Goal: Task Accomplishment & Management: Use online tool/utility

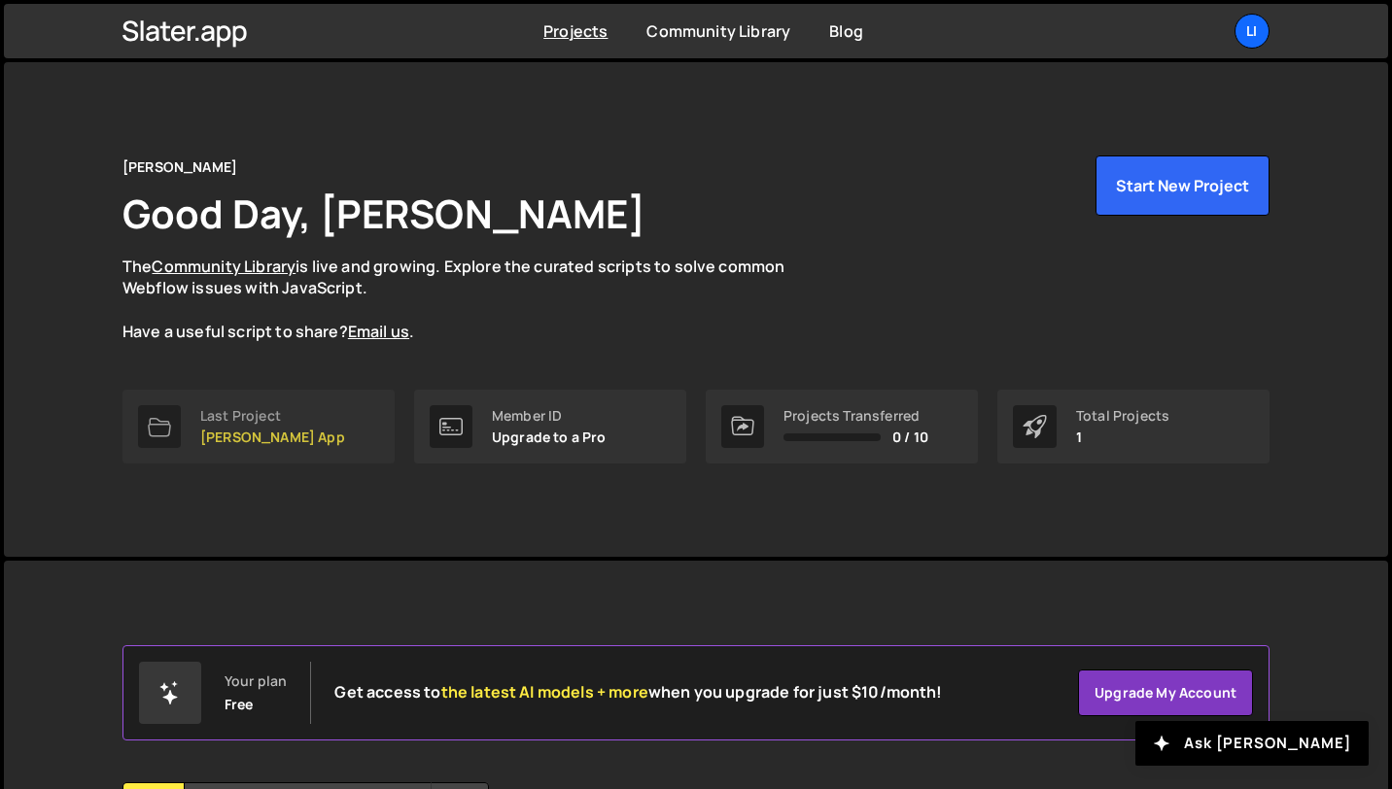
click at [302, 431] on link "Last Project Lisi App" at bounding box center [258, 427] width 272 height 74
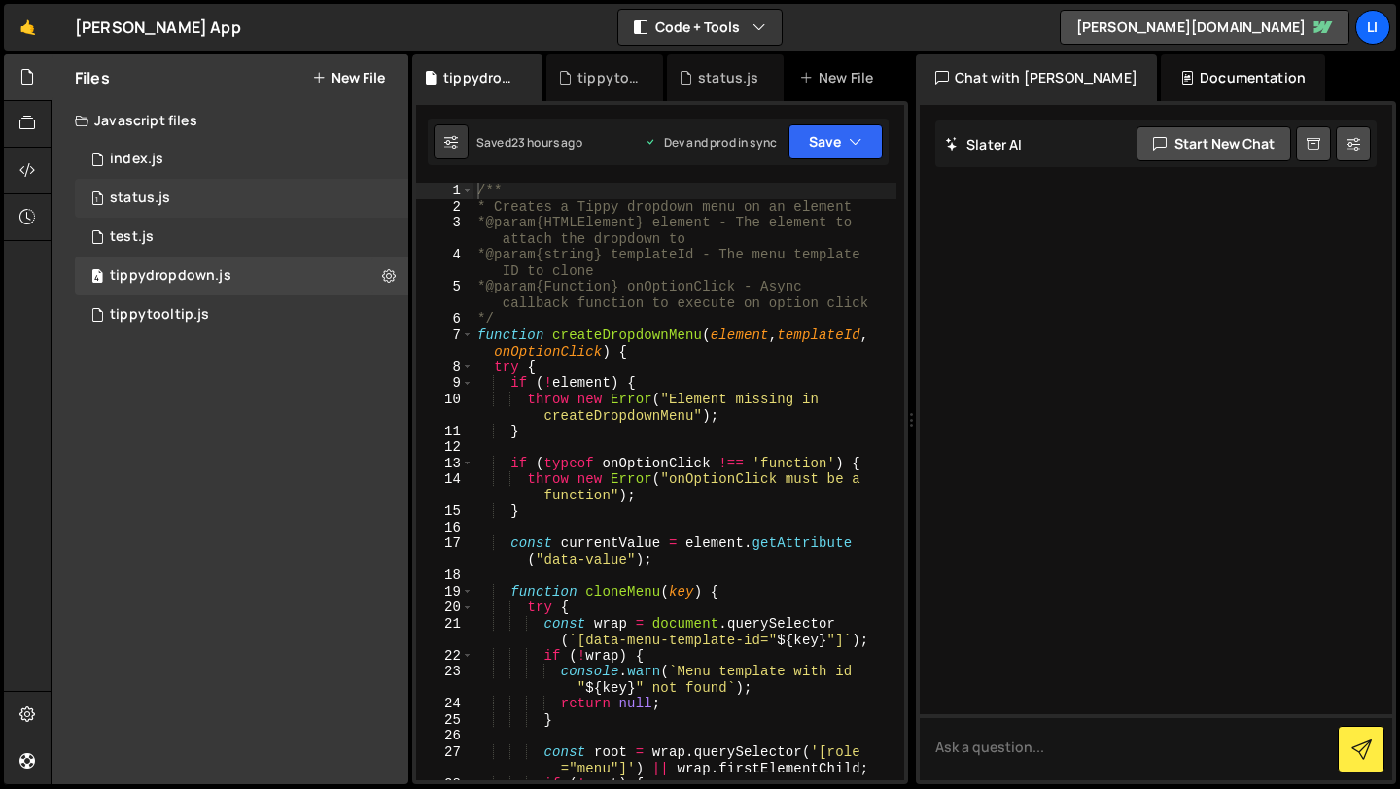
click at [229, 199] on div "1 status.js 0" at bounding box center [241, 198] width 333 height 39
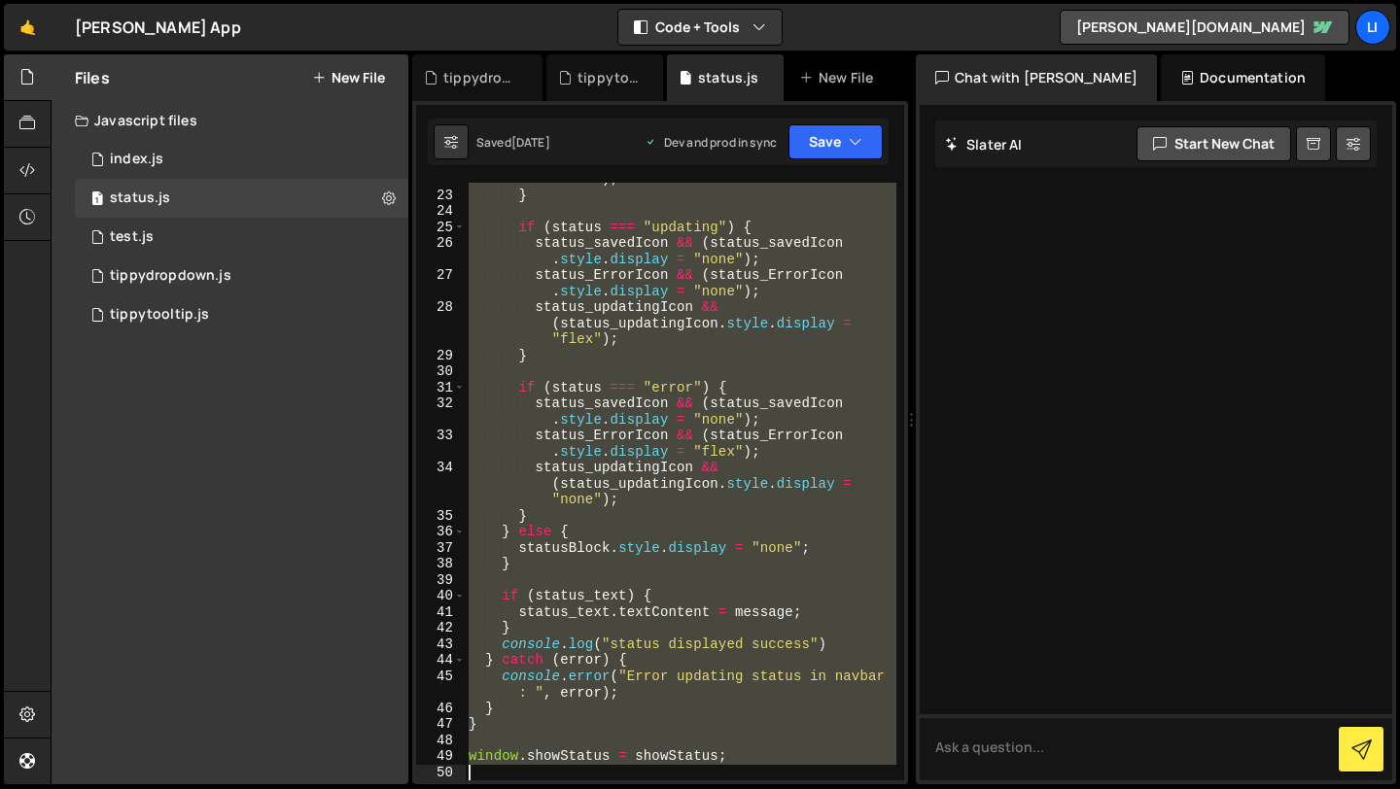
scroll to position [493, 0]
drag, startPoint x: 472, startPoint y: 193, endPoint x: 865, endPoint y: 773, distance: 699.9
click at [865, 773] on div "status_updatingIcon && ( status_updatingIcon . style . display = "none" ) ; } i…" at bounding box center [681, 470] width 432 height 662
type textarea "window.showStatus = showStatus;"
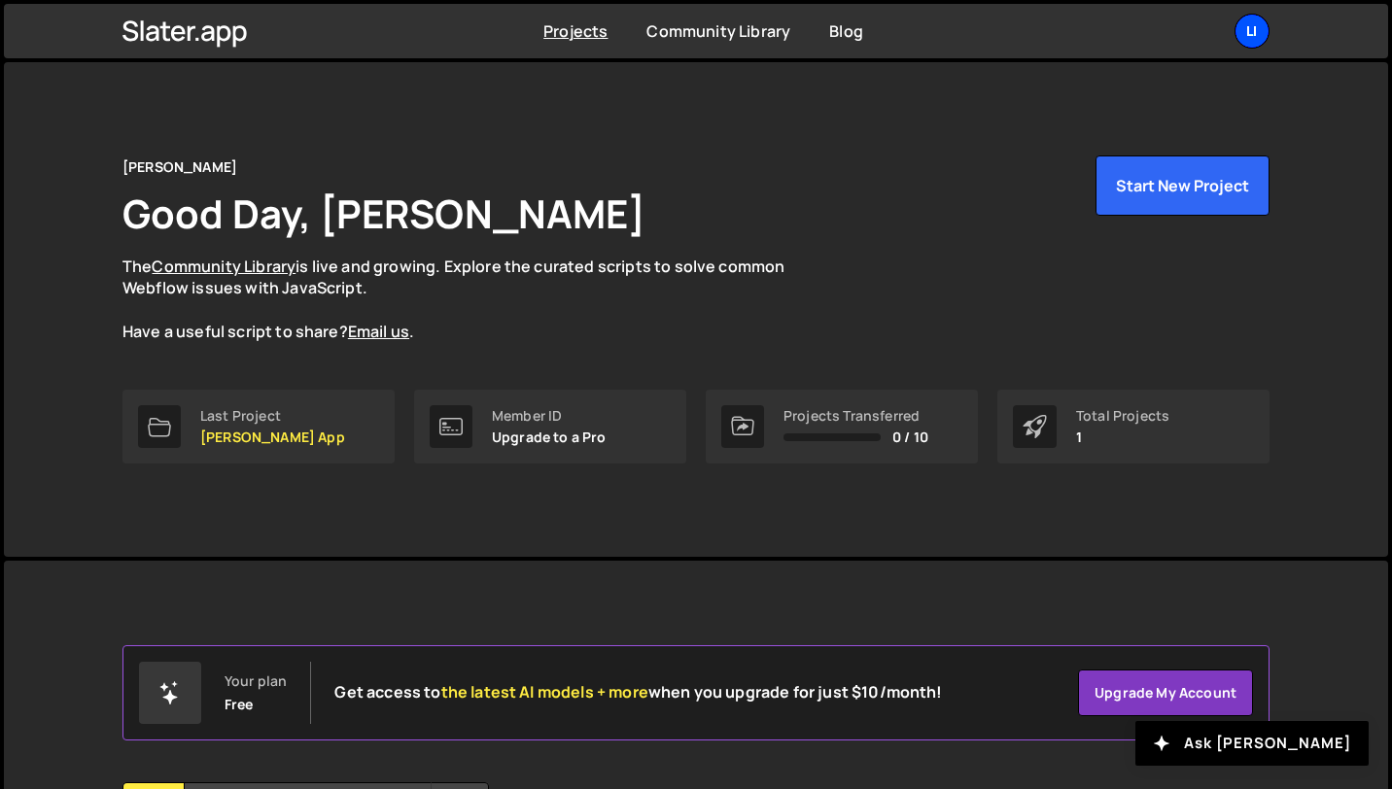
click at [1249, 34] on div "Li" at bounding box center [1251, 31] width 35 height 35
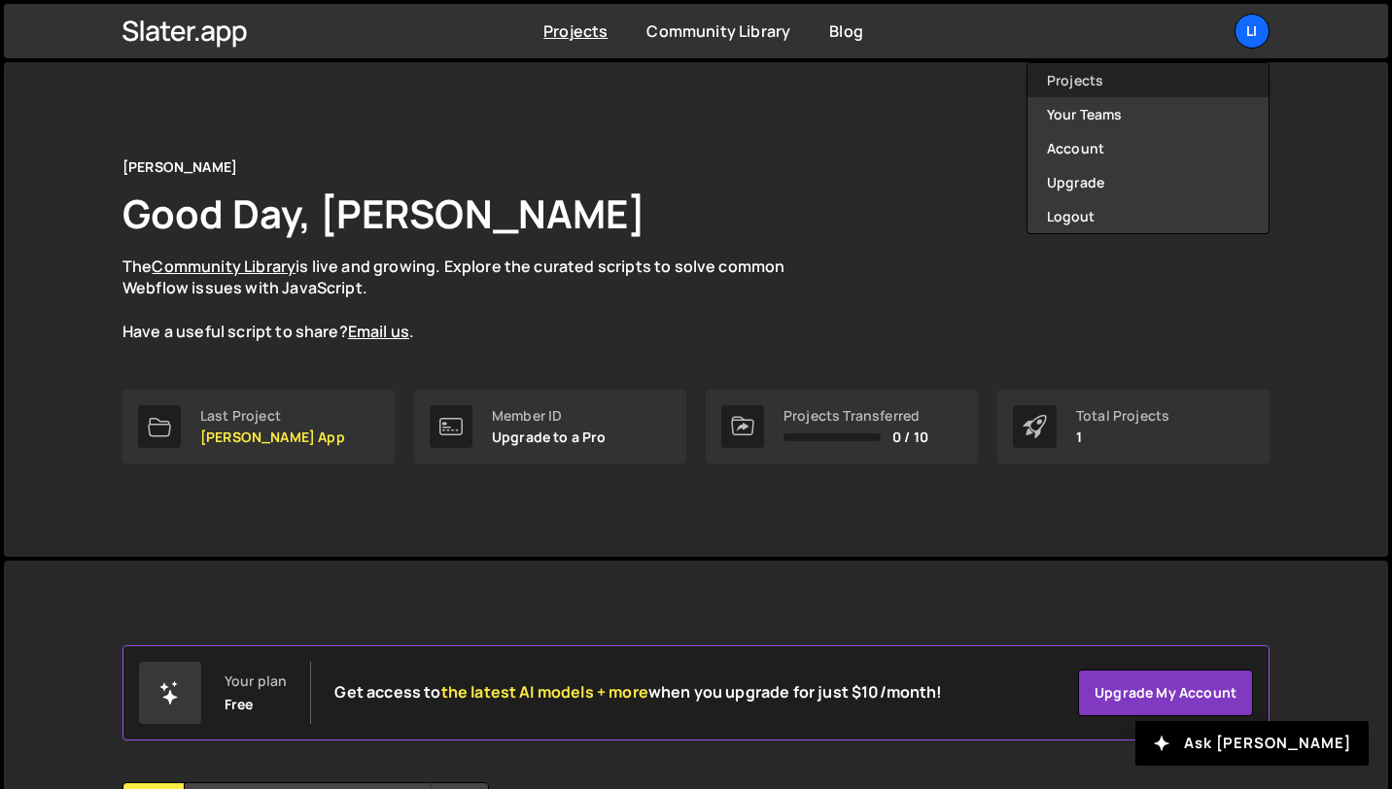
click at [1147, 95] on link "Projects" at bounding box center [1147, 80] width 241 height 34
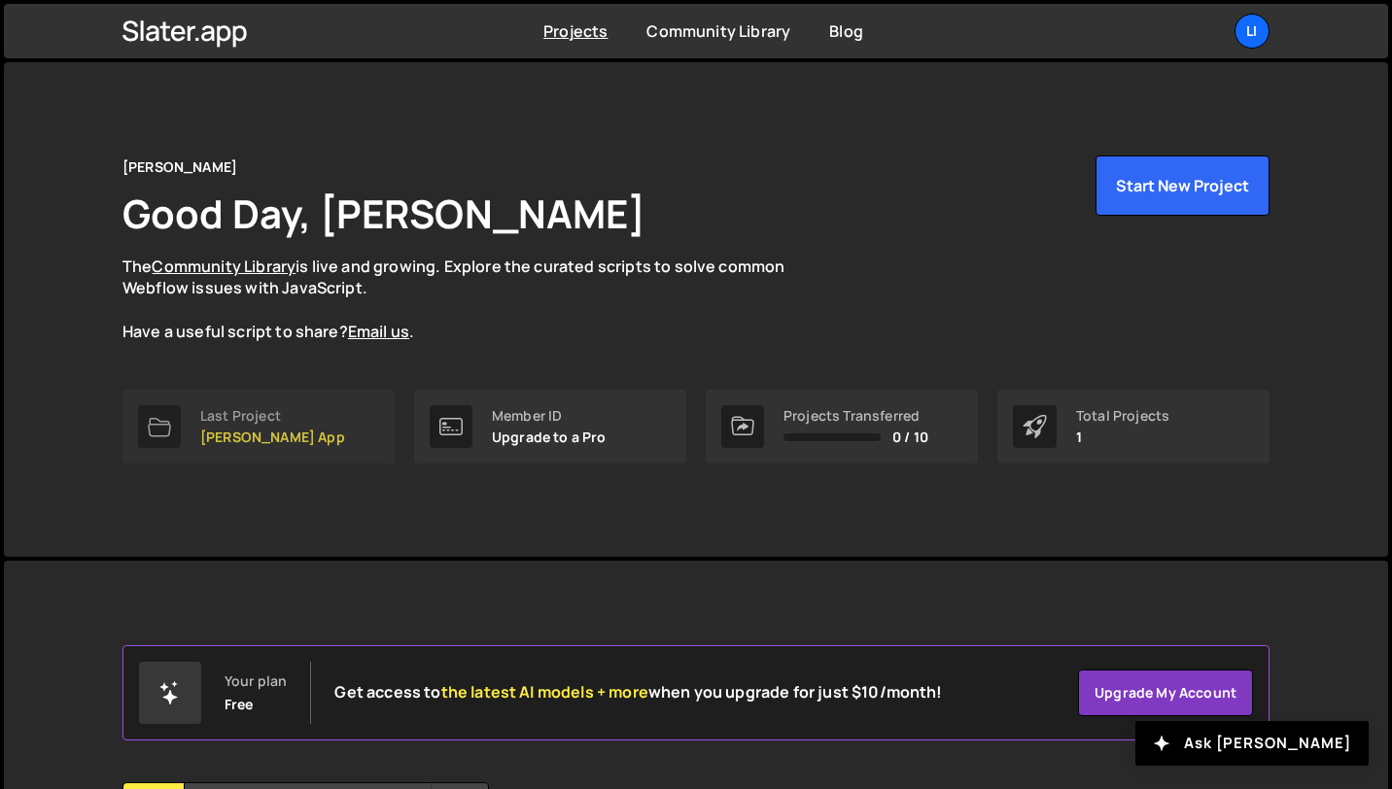
click at [283, 417] on link "Last Project [PERSON_NAME] App" at bounding box center [258, 427] width 272 height 74
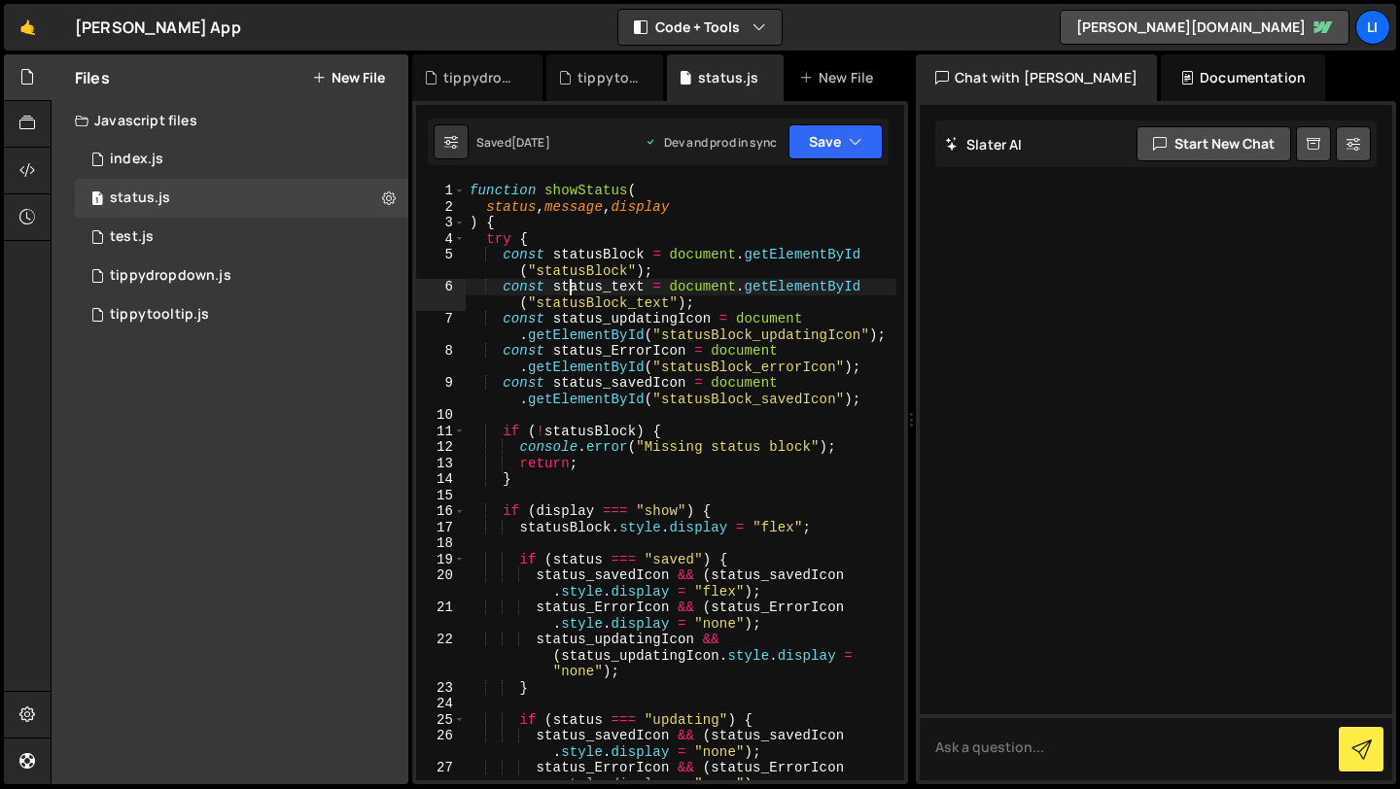
click at [571, 285] on div "function showStatus ( status , message , display ) { try { const statusBlock = …" at bounding box center [681, 514] width 431 height 662
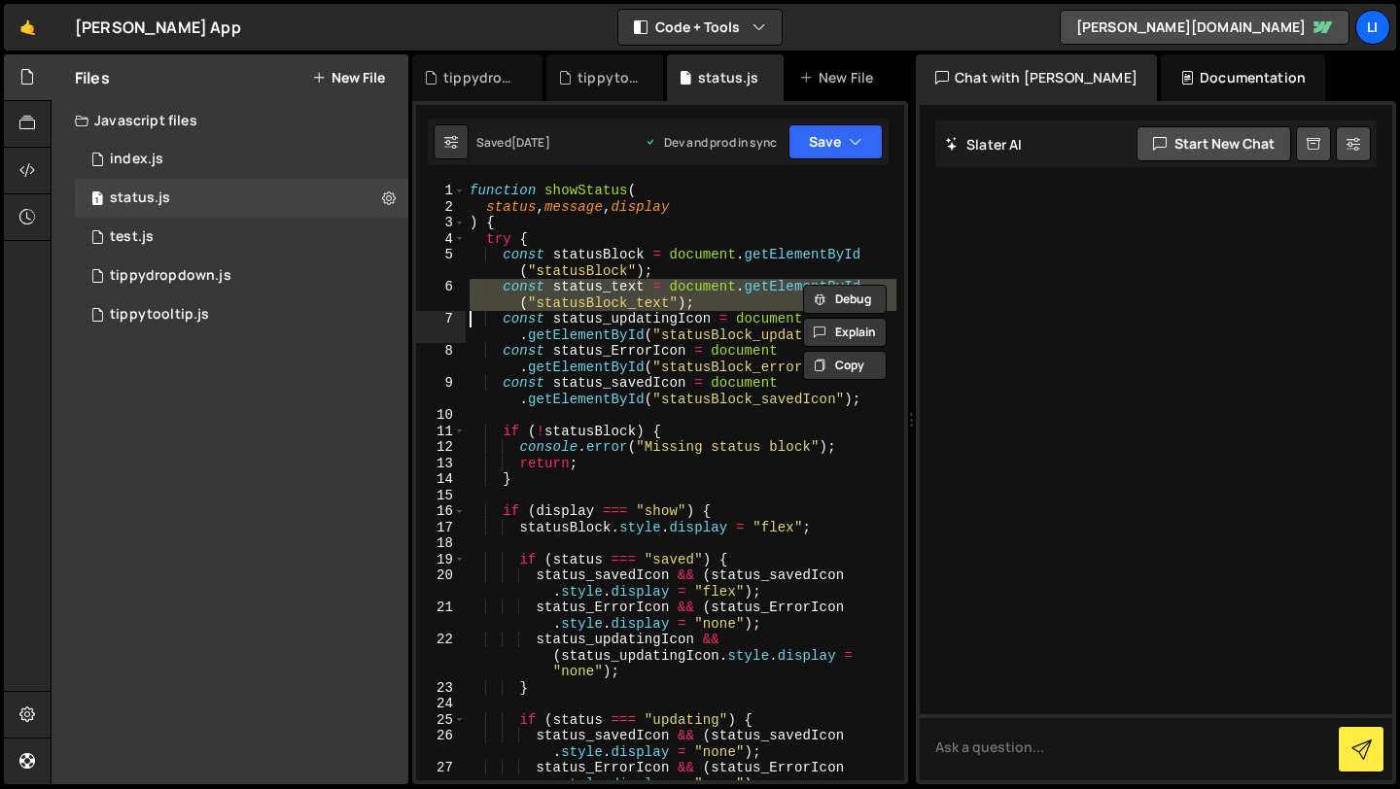
click at [571, 285] on div "function showStatus ( status , message , display ) { try { const statusBlock = …" at bounding box center [681, 514] width 431 height 662
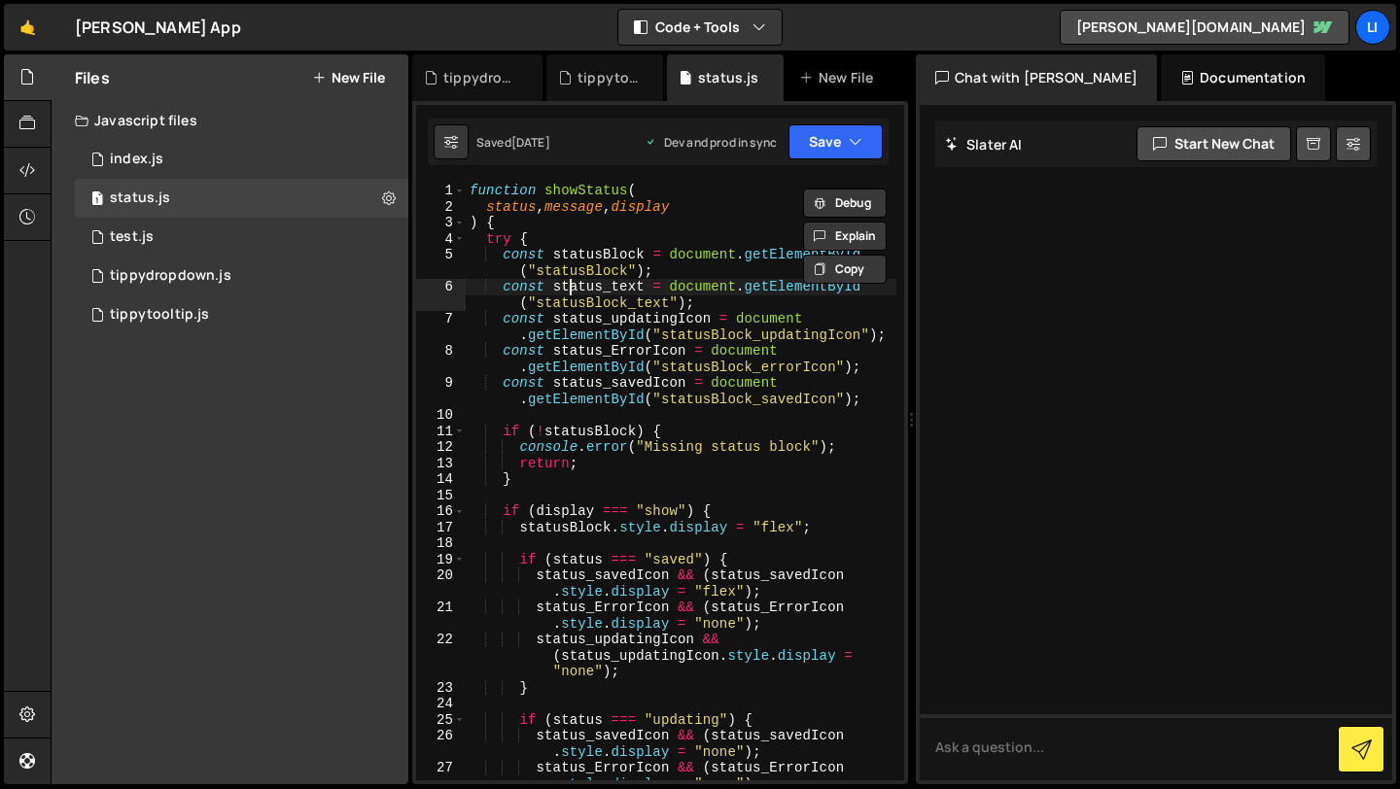
click at [571, 285] on div "function showStatus ( status , message , display ) { try { const statusBlock = …" at bounding box center [681, 514] width 431 height 662
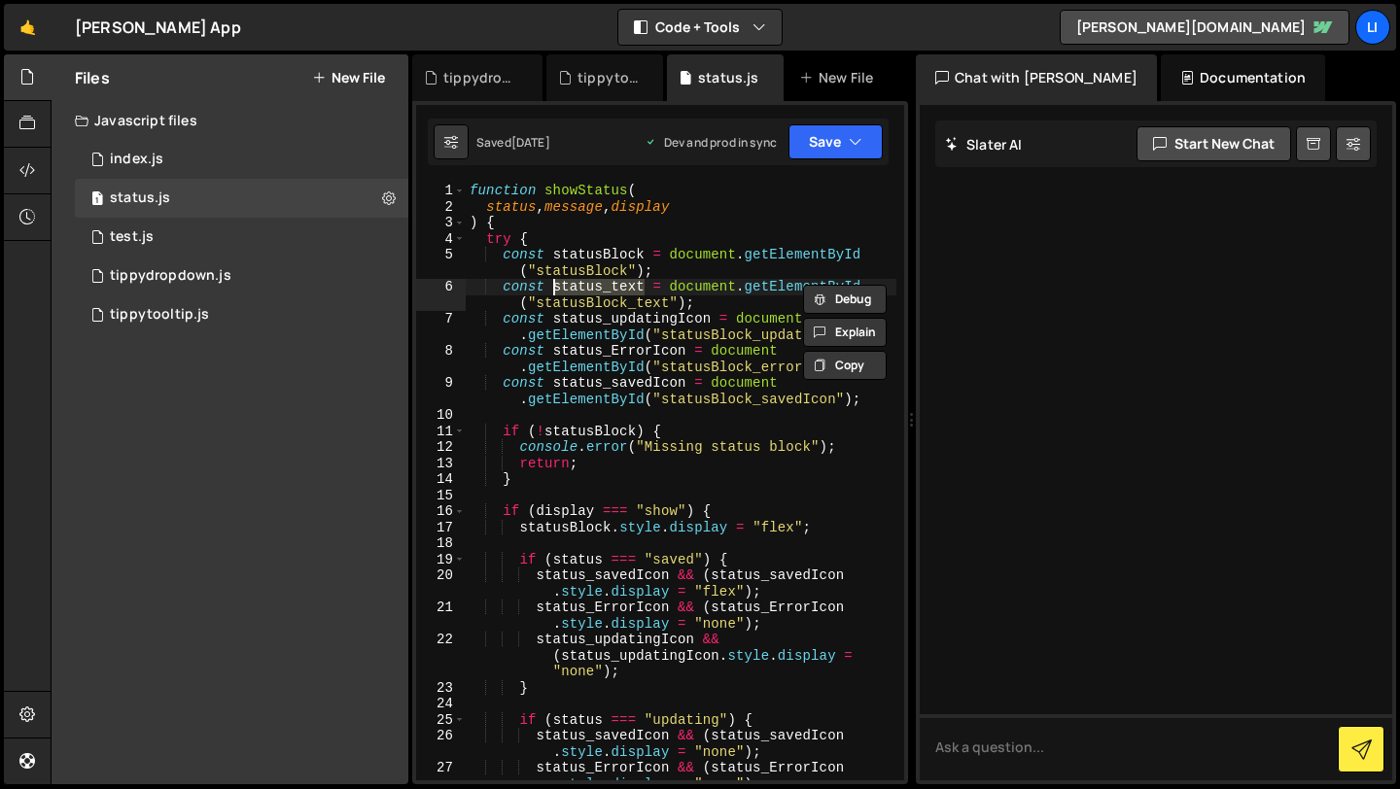
click at [571, 285] on div "function showStatus ( status , message , display ) { try { const statusBlock = …" at bounding box center [681, 514] width 431 height 662
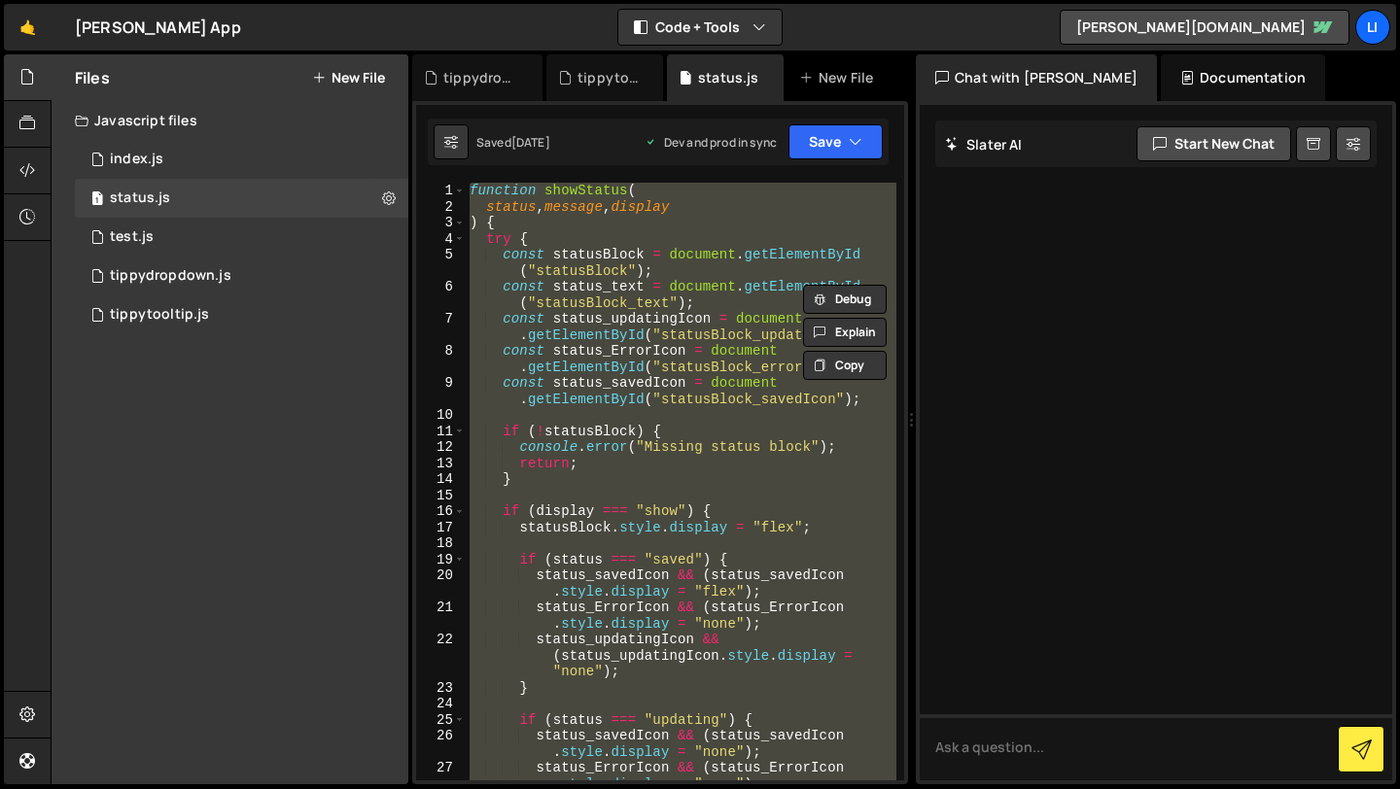
click at [571, 285] on div "function showStatus ( status , message , display ) { try { const statusBlock = …" at bounding box center [681, 514] width 431 height 662
type textarea "window.showStatus = showStatus;"
